Goal: Navigation & Orientation: Find specific page/section

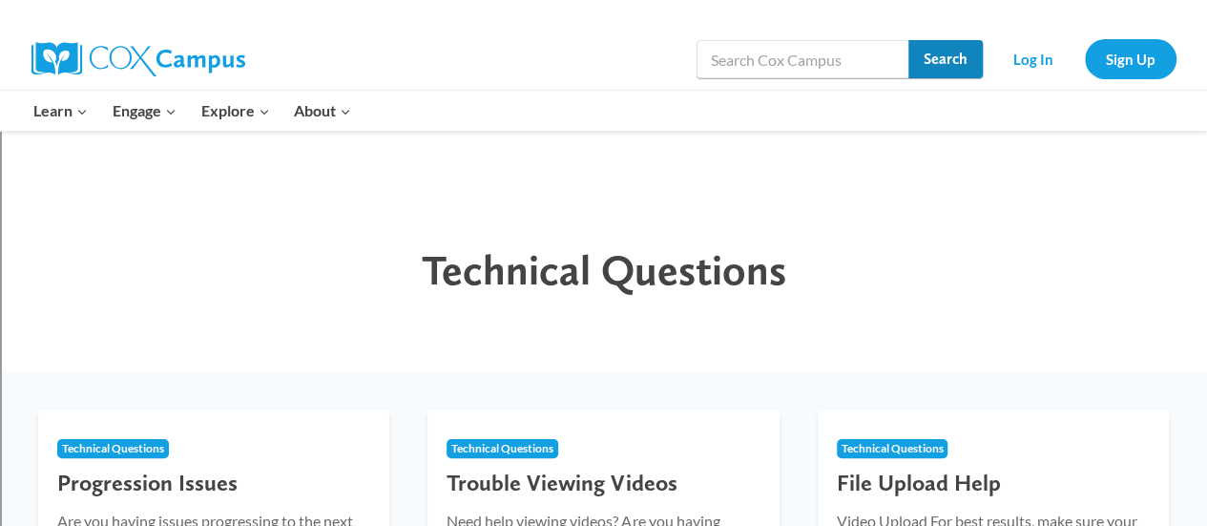
click at [910, 52] on input "Search" at bounding box center [945, 59] width 74 height 38
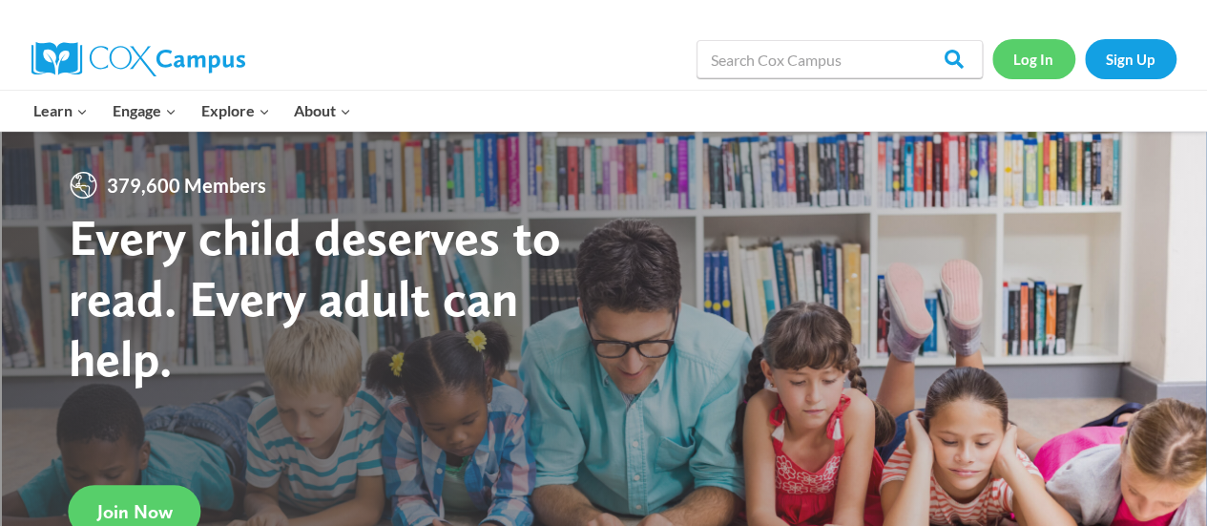
click at [1033, 58] on link "Log In" at bounding box center [1033, 58] width 83 height 39
click at [1032, 58] on link "Log In" at bounding box center [1033, 58] width 83 height 39
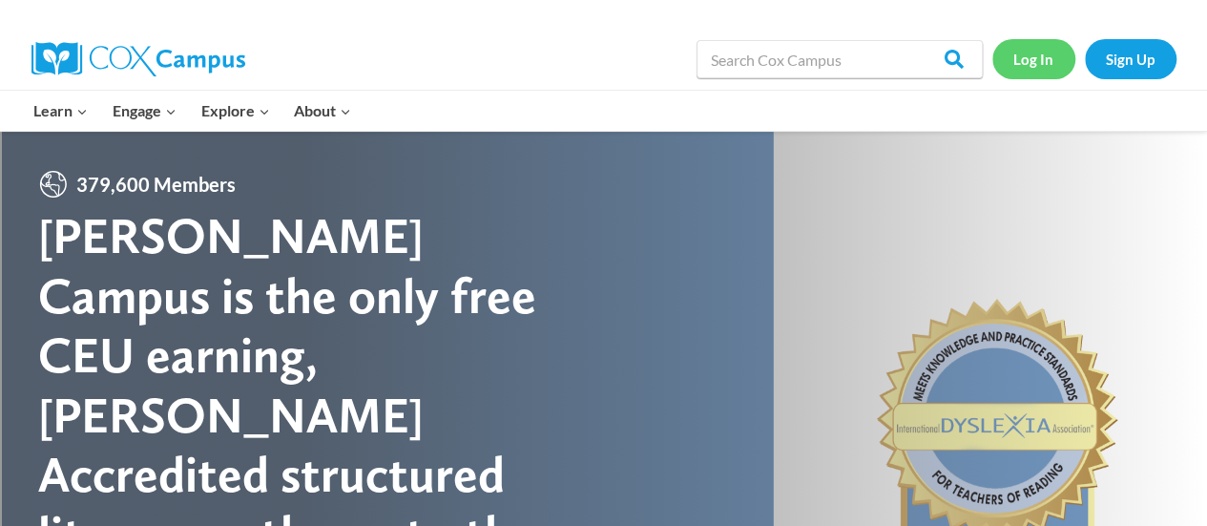
click at [1033, 62] on link "Log In" at bounding box center [1033, 58] width 83 height 39
